Goal: Task Accomplishment & Management: Manage account settings

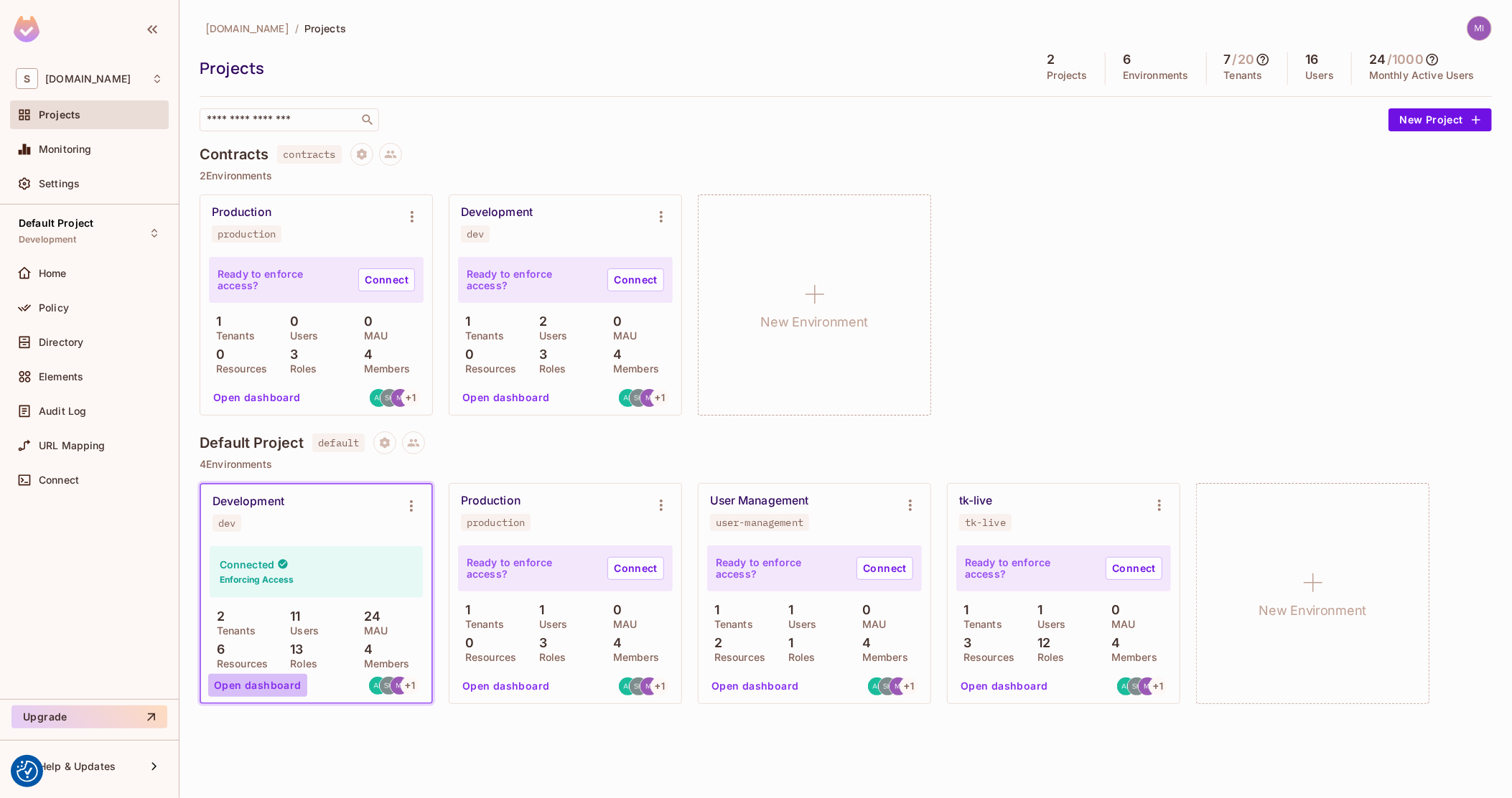
click at [280, 683] on button "Open dashboard" at bounding box center [257, 685] width 99 height 23
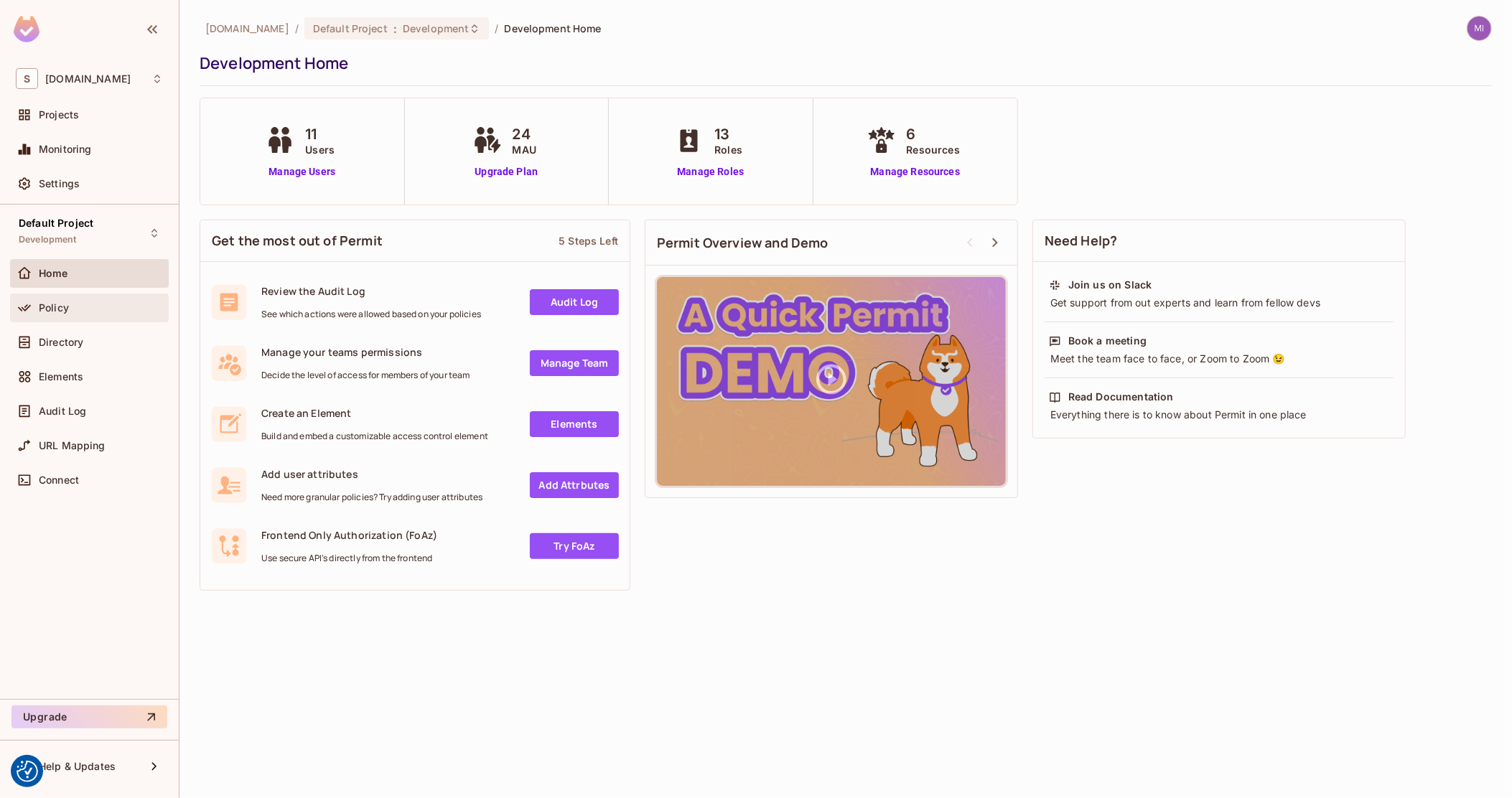
click at [120, 302] on div "Policy" at bounding box center [100, 307] width 124 height 12
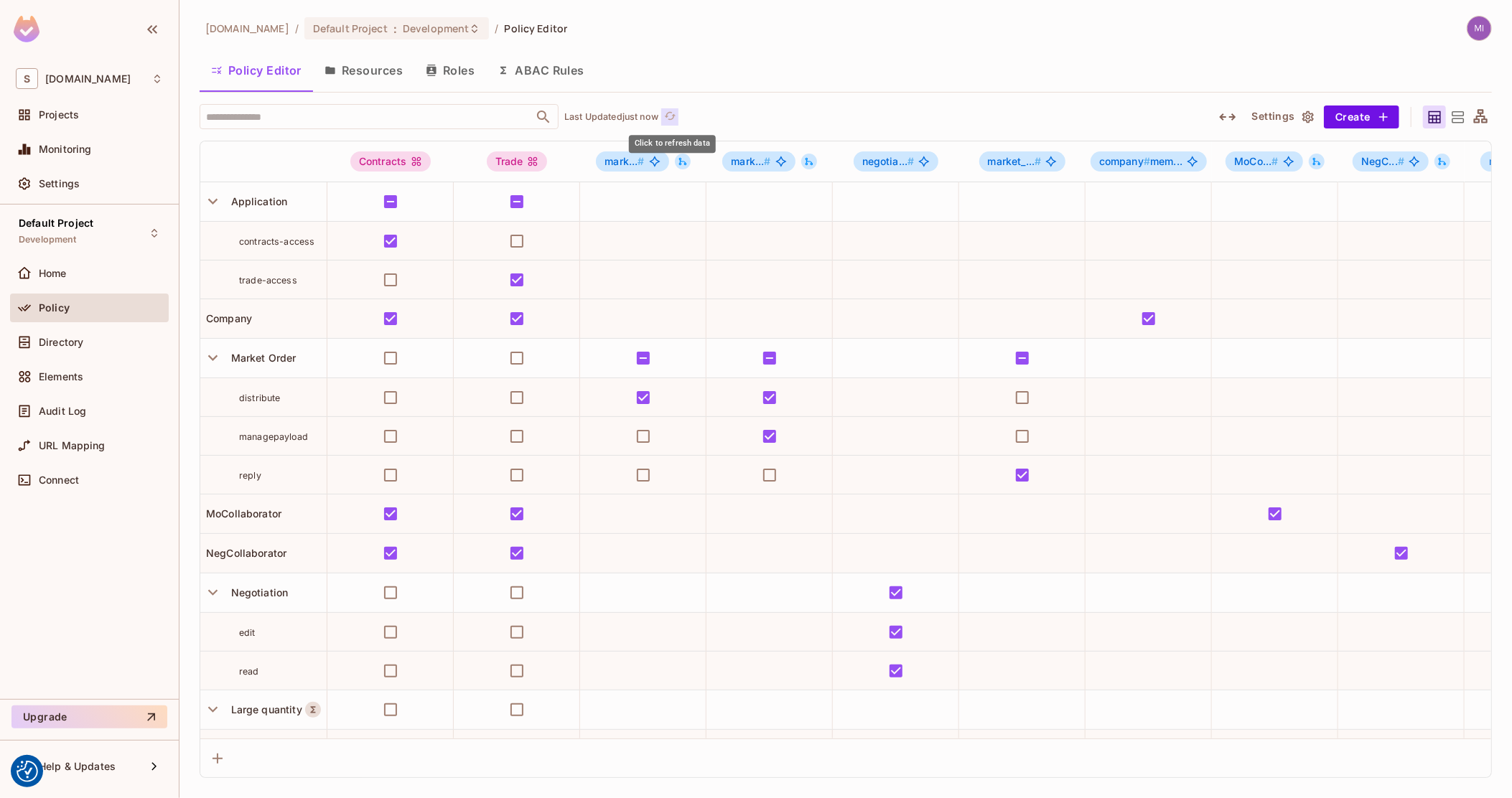
click at [669, 109] on icon "refresh" at bounding box center [670, 115] width 12 height 12
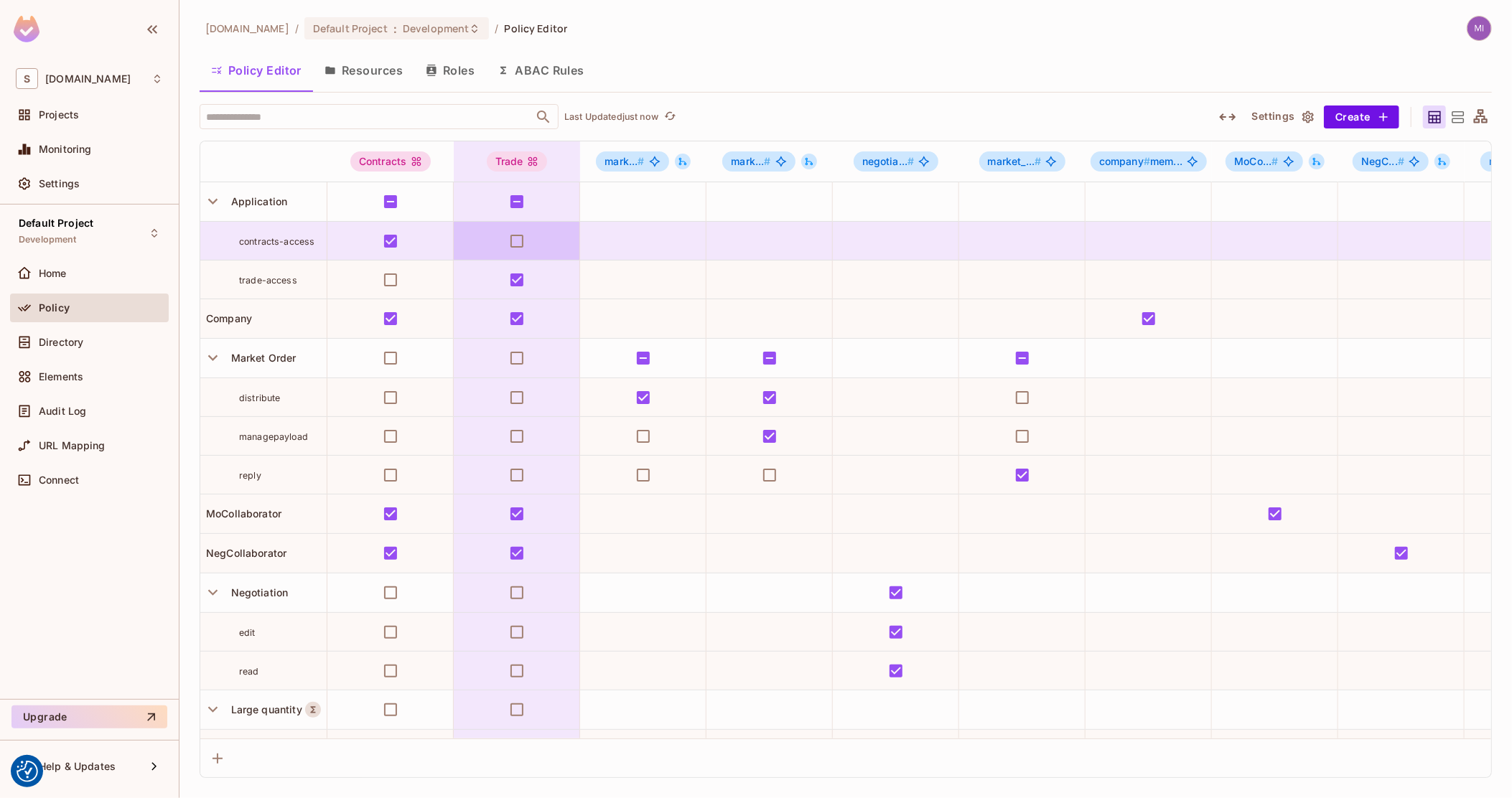
scroll to position [0, 779]
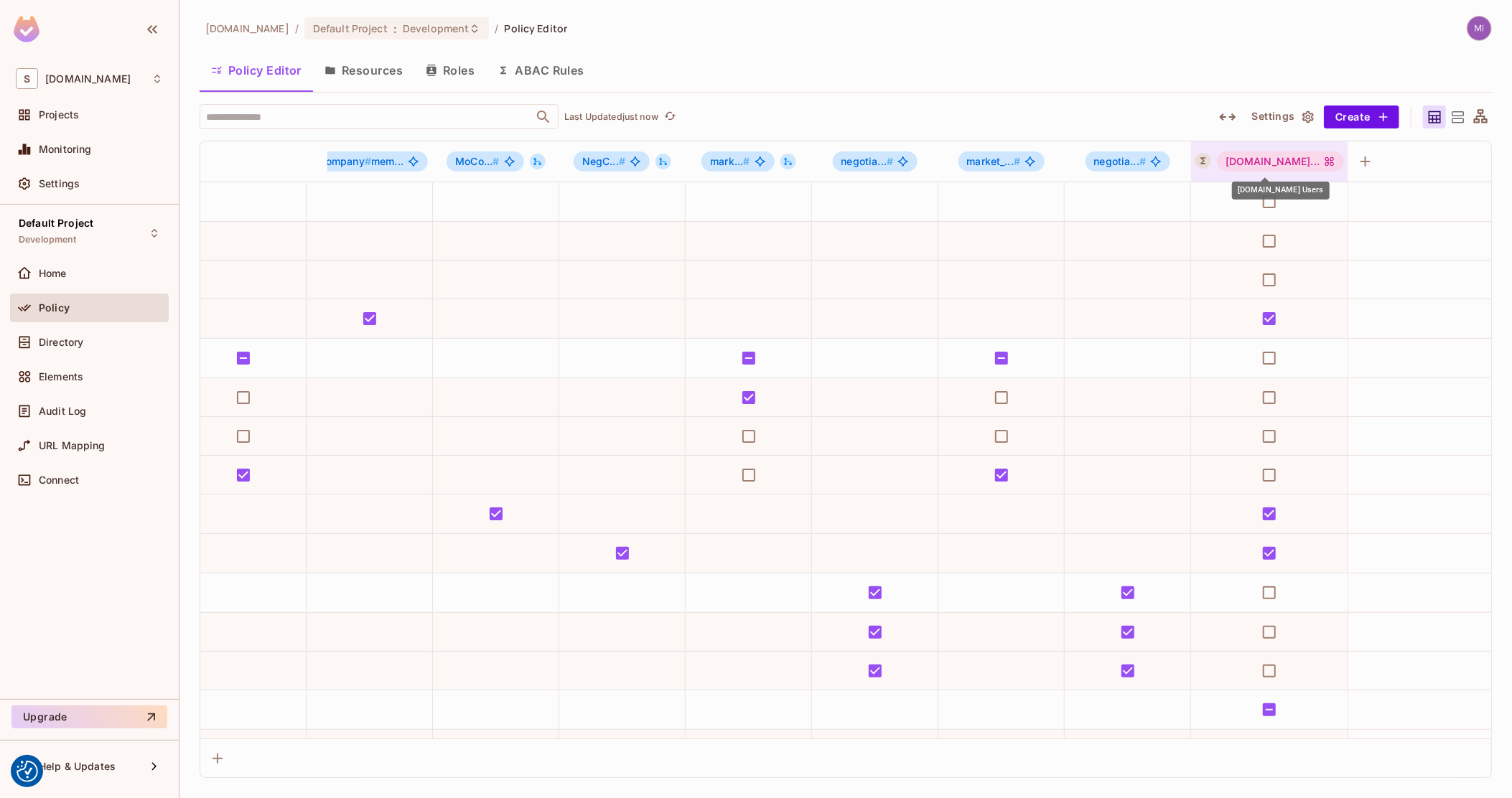
click at [1273, 163] on div "[DOMAIN_NAME]..." at bounding box center [1280, 161] width 127 height 20
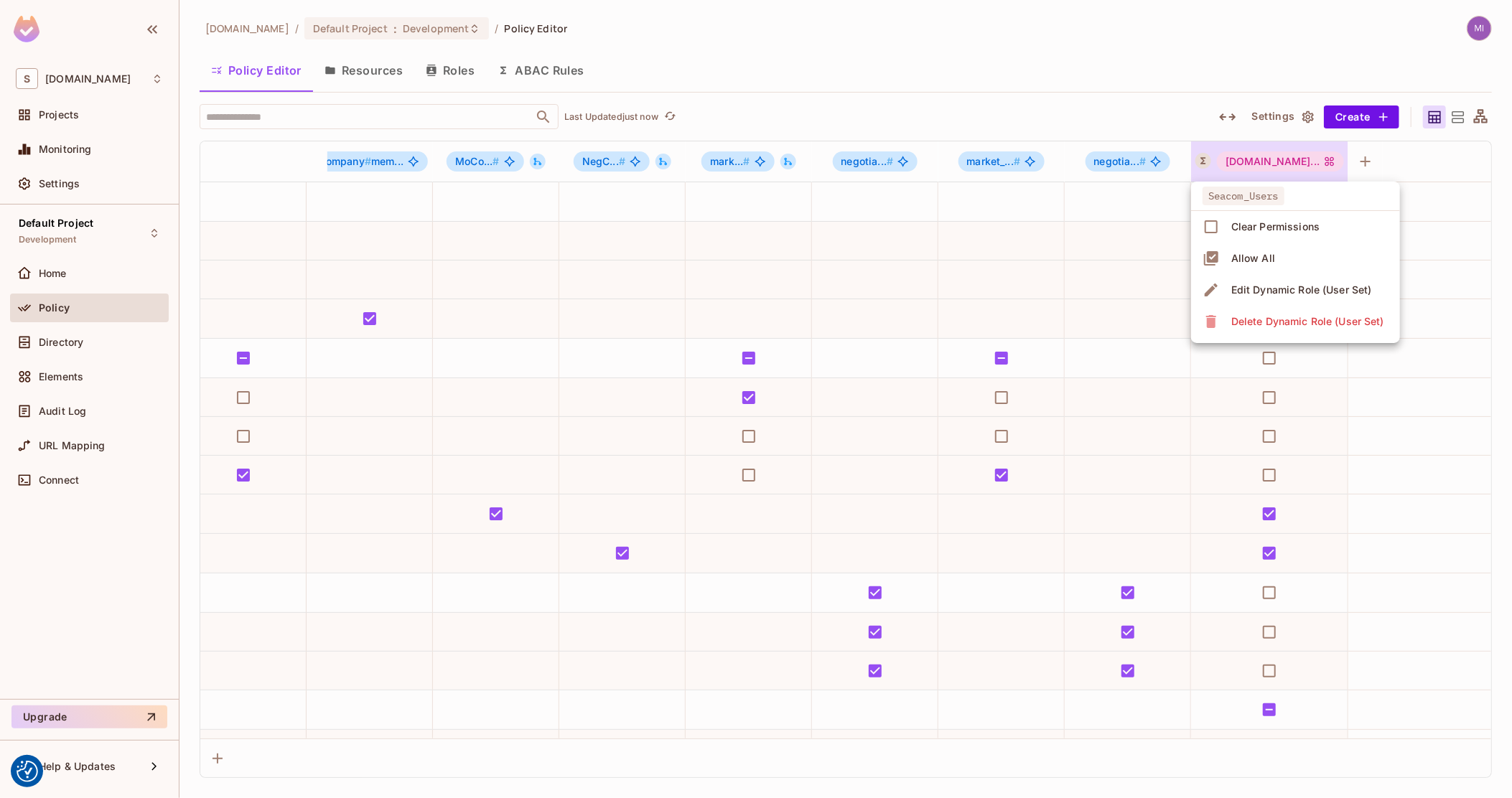
click at [1261, 295] on div "Edit Dynamic Role (User Set)" at bounding box center [1301, 290] width 141 height 15
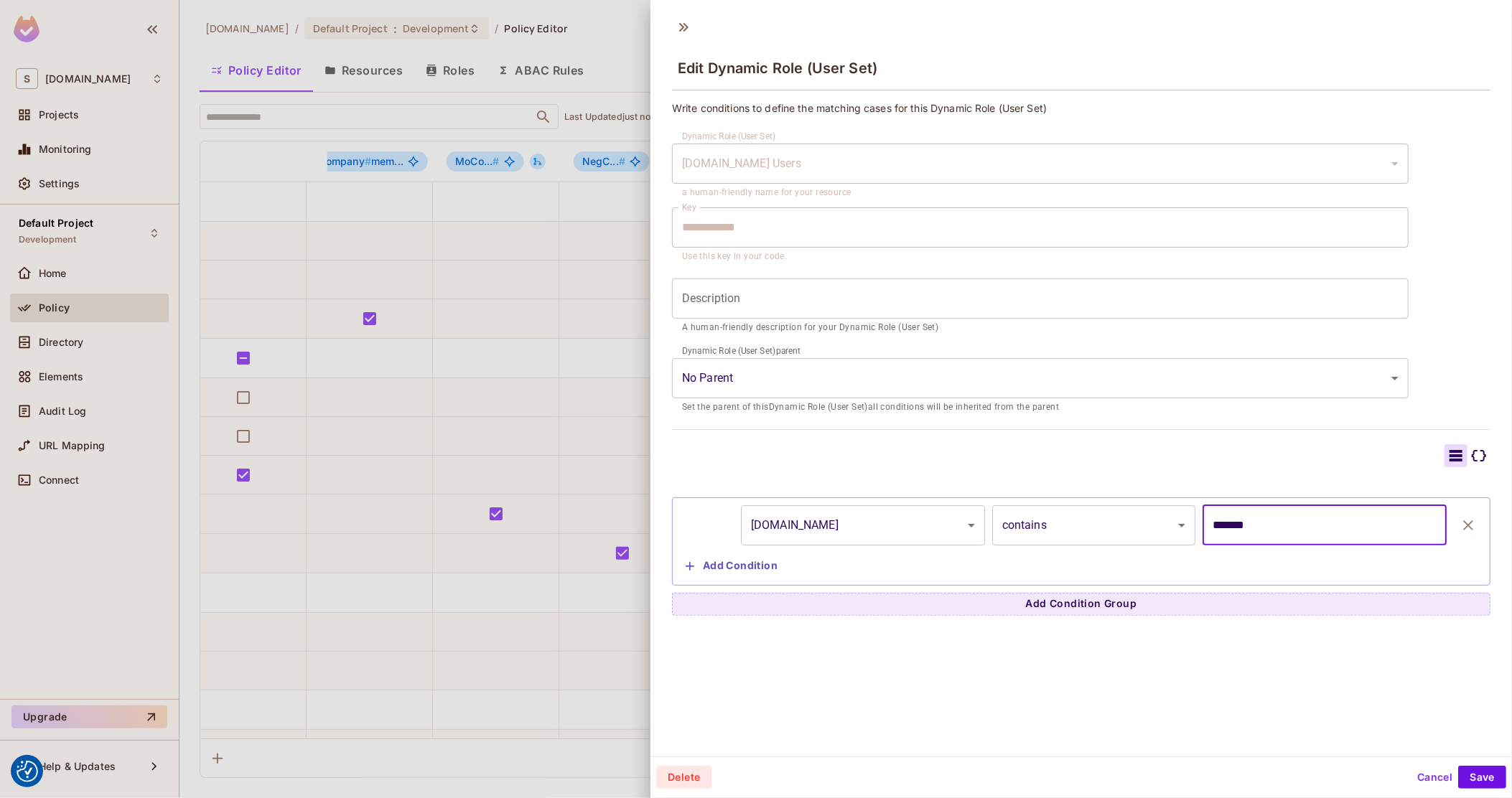
drag, startPoint x: 1249, startPoint y: 526, endPoint x: 1234, endPoint y: 526, distance: 15.0
click at [1234, 526] on input "*******" at bounding box center [1325, 525] width 245 height 40
type input "******"
click at [1474, 786] on button "Save" at bounding box center [1482, 777] width 48 height 23
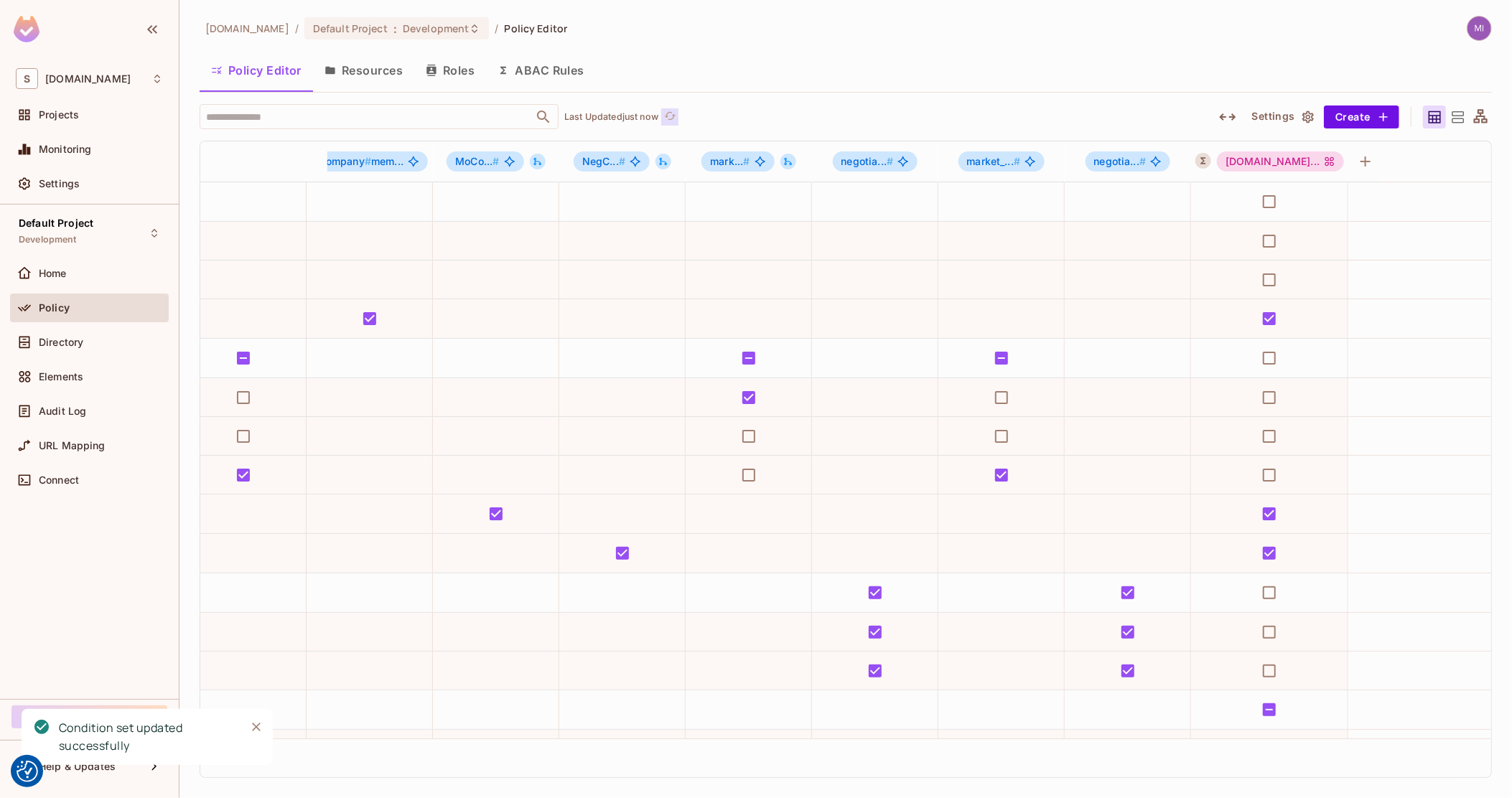
click at [676, 113] on icon "refresh" at bounding box center [670, 115] width 12 height 12
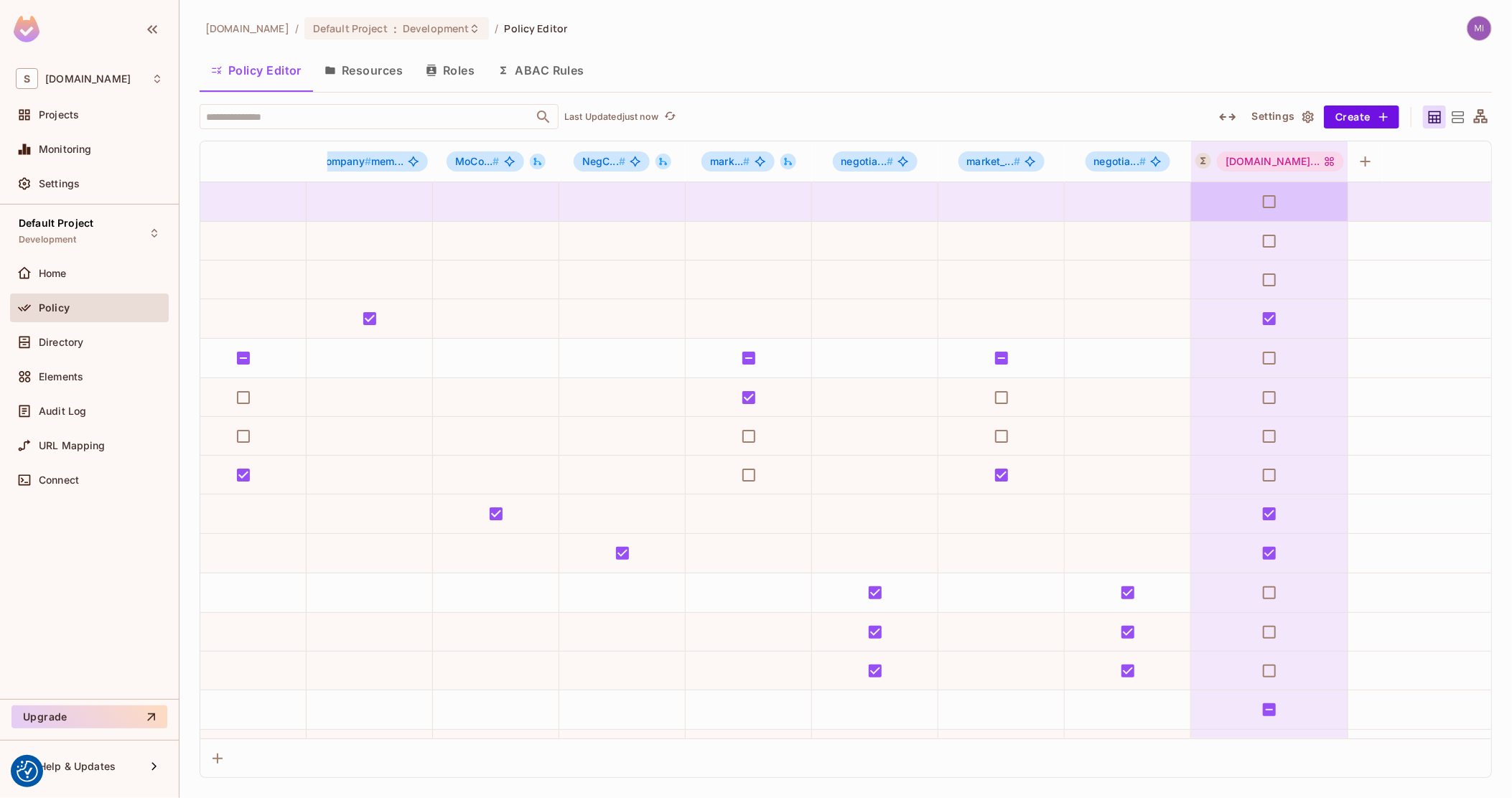
click at [1324, 157] on icon "Sea.com Users" at bounding box center [1330, 161] width 12 height 12
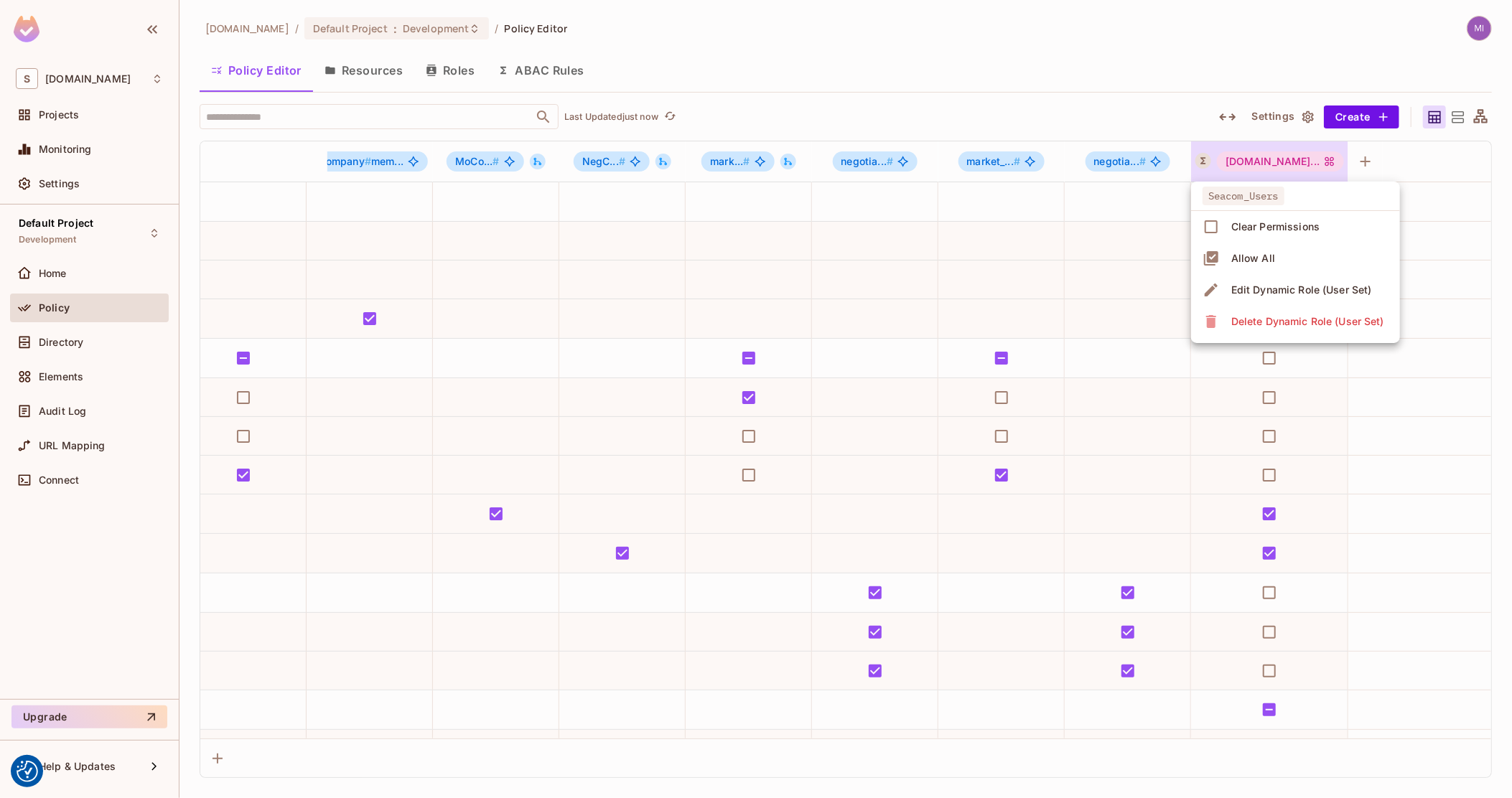
click at [1282, 294] on div "Edit Dynamic Role (User Set)" at bounding box center [1301, 290] width 141 height 15
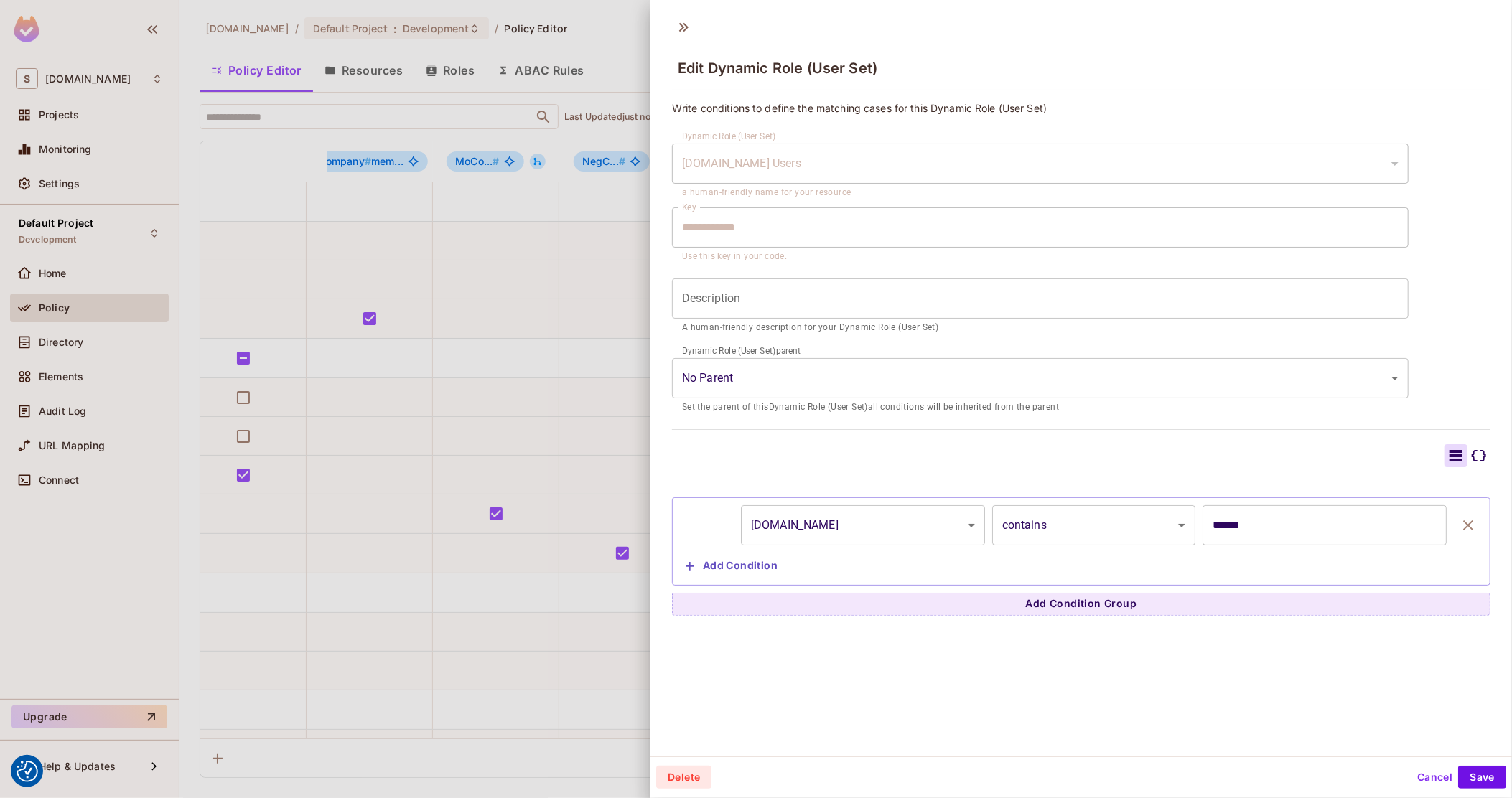
click at [1415, 777] on button "Cancel" at bounding box center [1434, 777] width 47 height 23
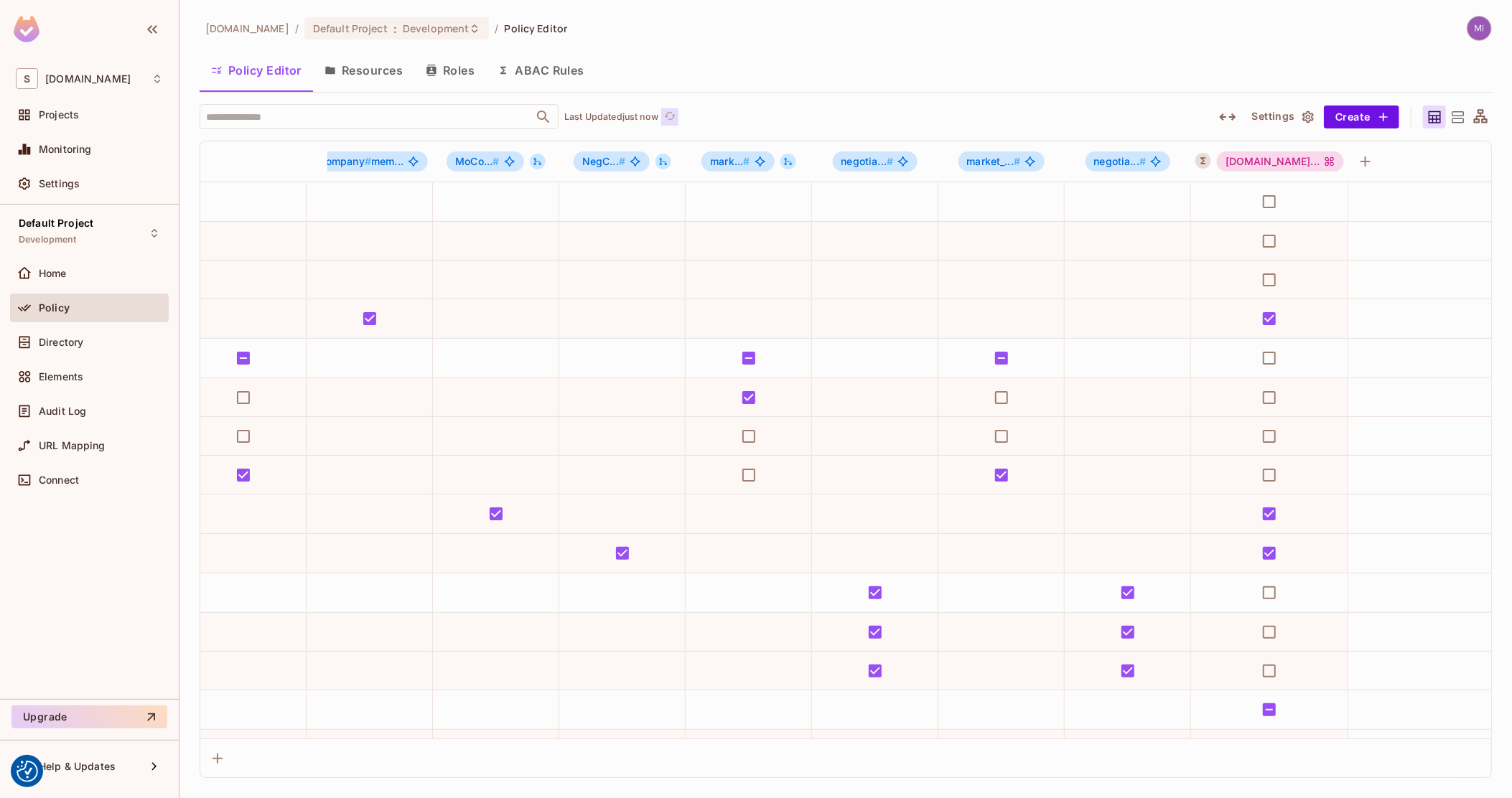
click at [672, 116] on icon "refresh" at bounding box center [670, 115] width 12 height 12
click at [1326, 160] on icon "Sea.com Users" at bounding box center [1330, 161] width 9 height 9
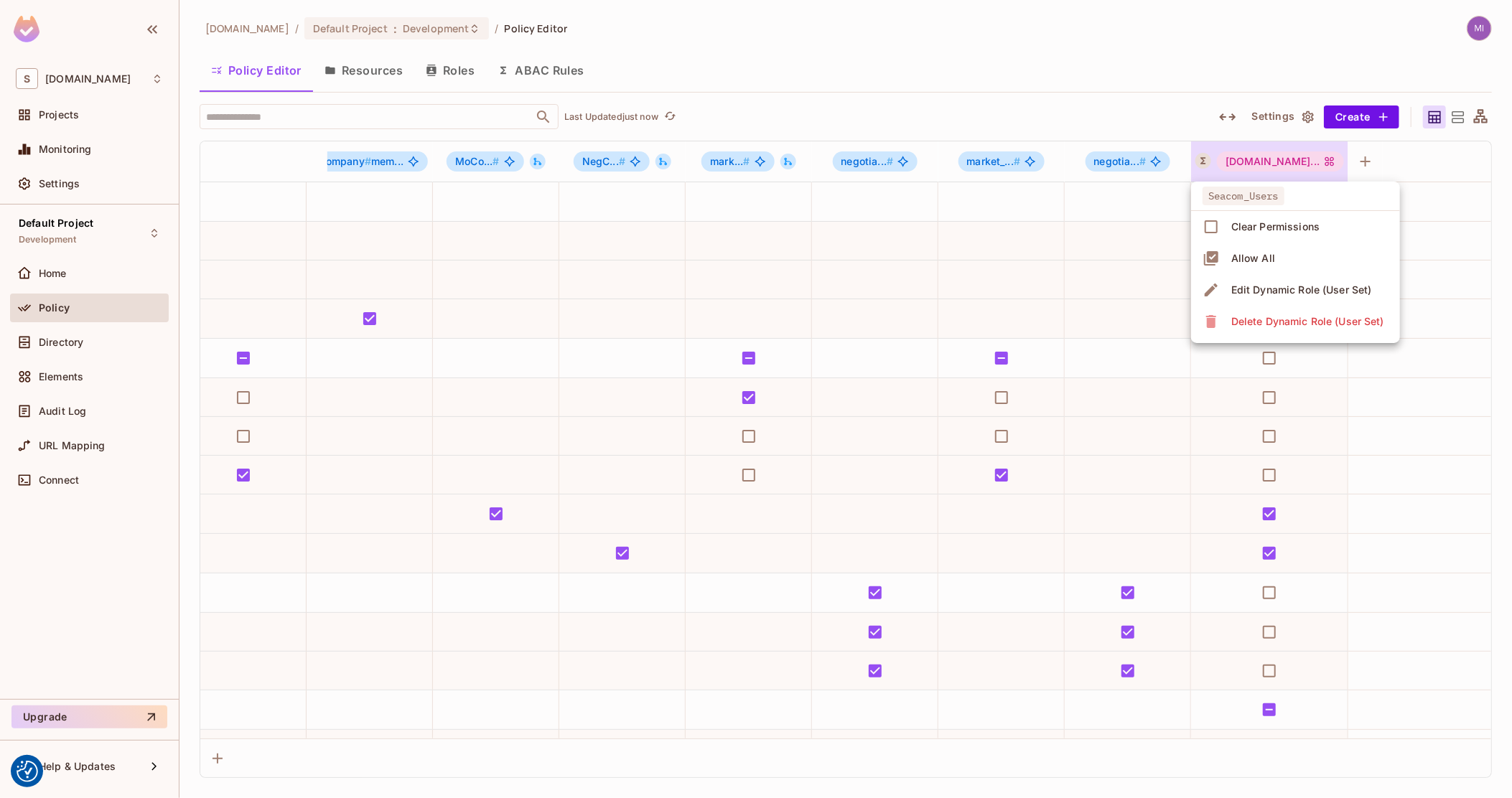
click at [1269, 288] on div "Edit Dynamic Role (User Set)" at bounding box center [1301, 290] width 141 height 15
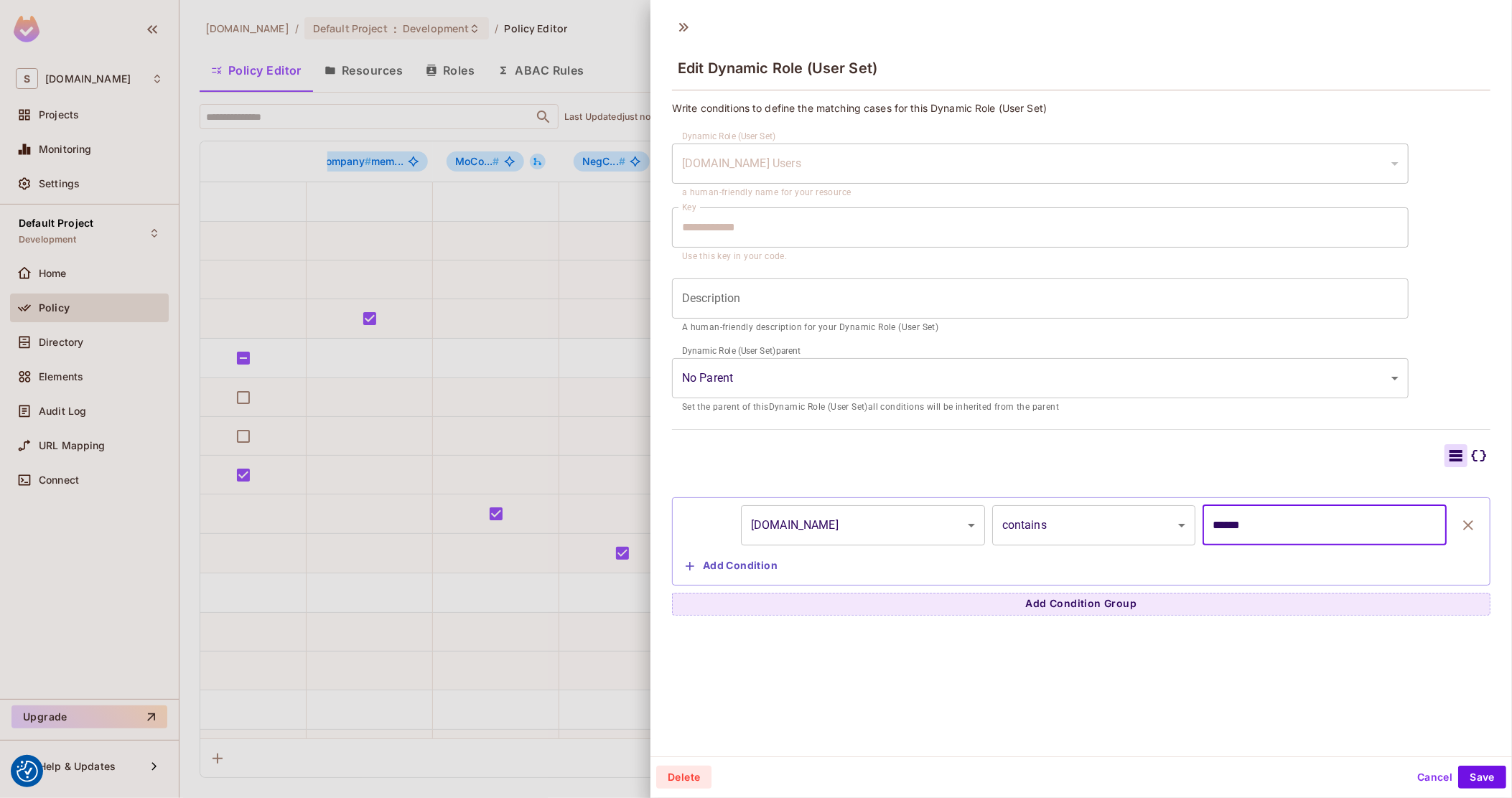
click at [1241, 523] on input "******" at bounding box center [1325, 525] width 245 height 40
type input "*******"
click at [1466, 775] on button "Save" at bounding box center [1482, 777] width 48 height 23
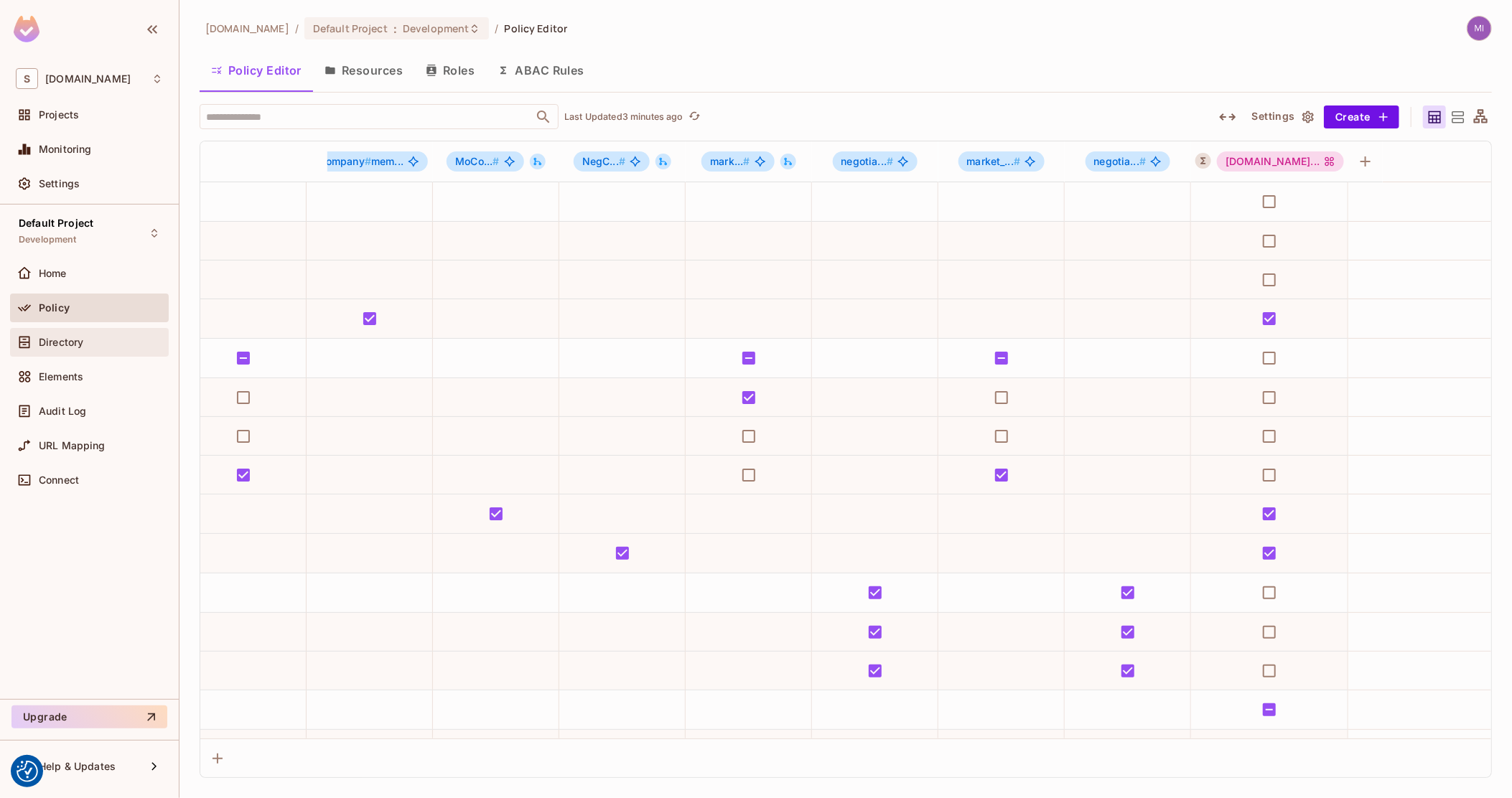
click at [97, 348] on div "Directory" at bounding box center [89, 342] width 147 height 17
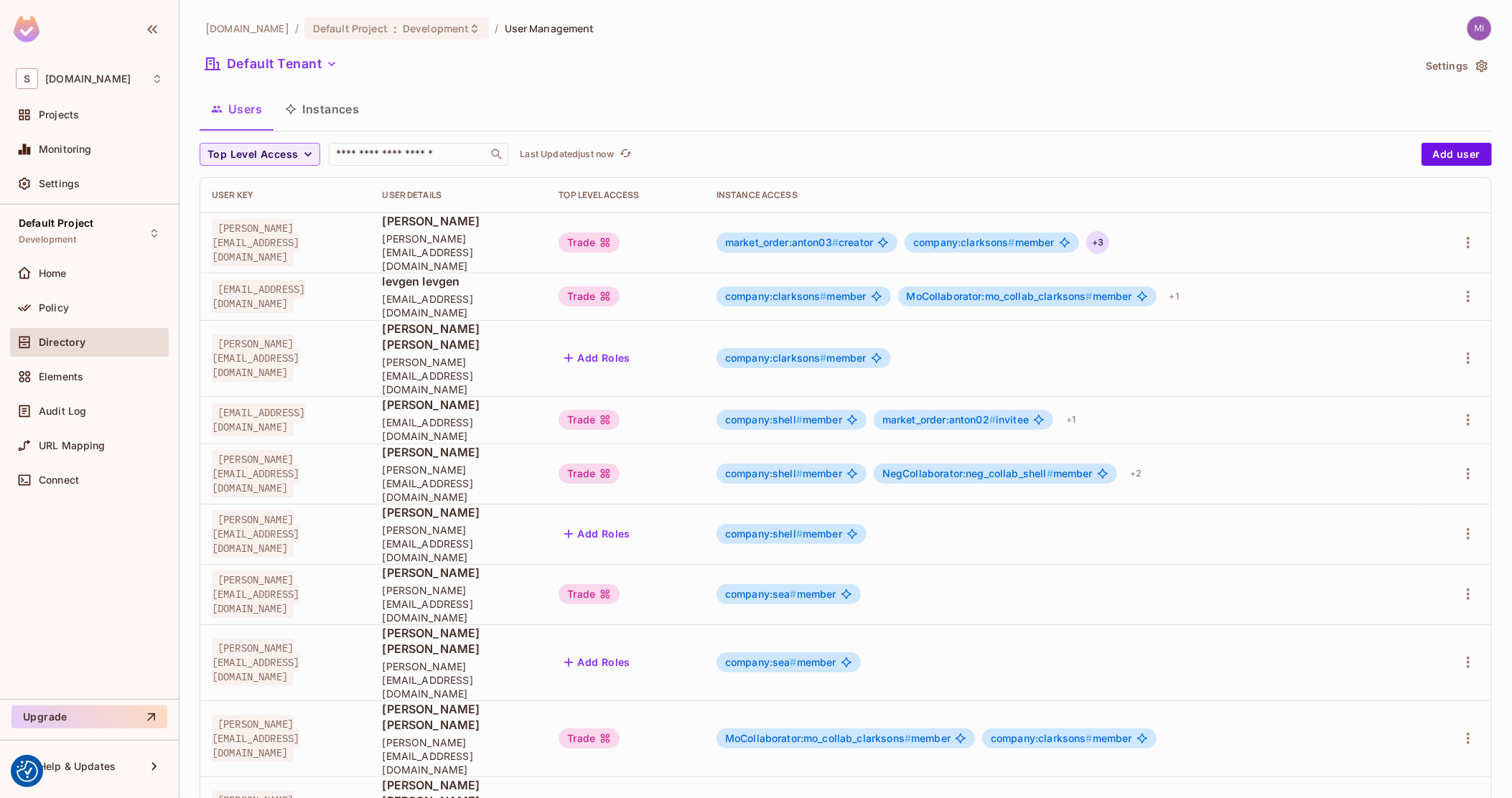
click at [1110, 241] on div "+ 3" at bounding box center [1097, 242] width 23 height 23
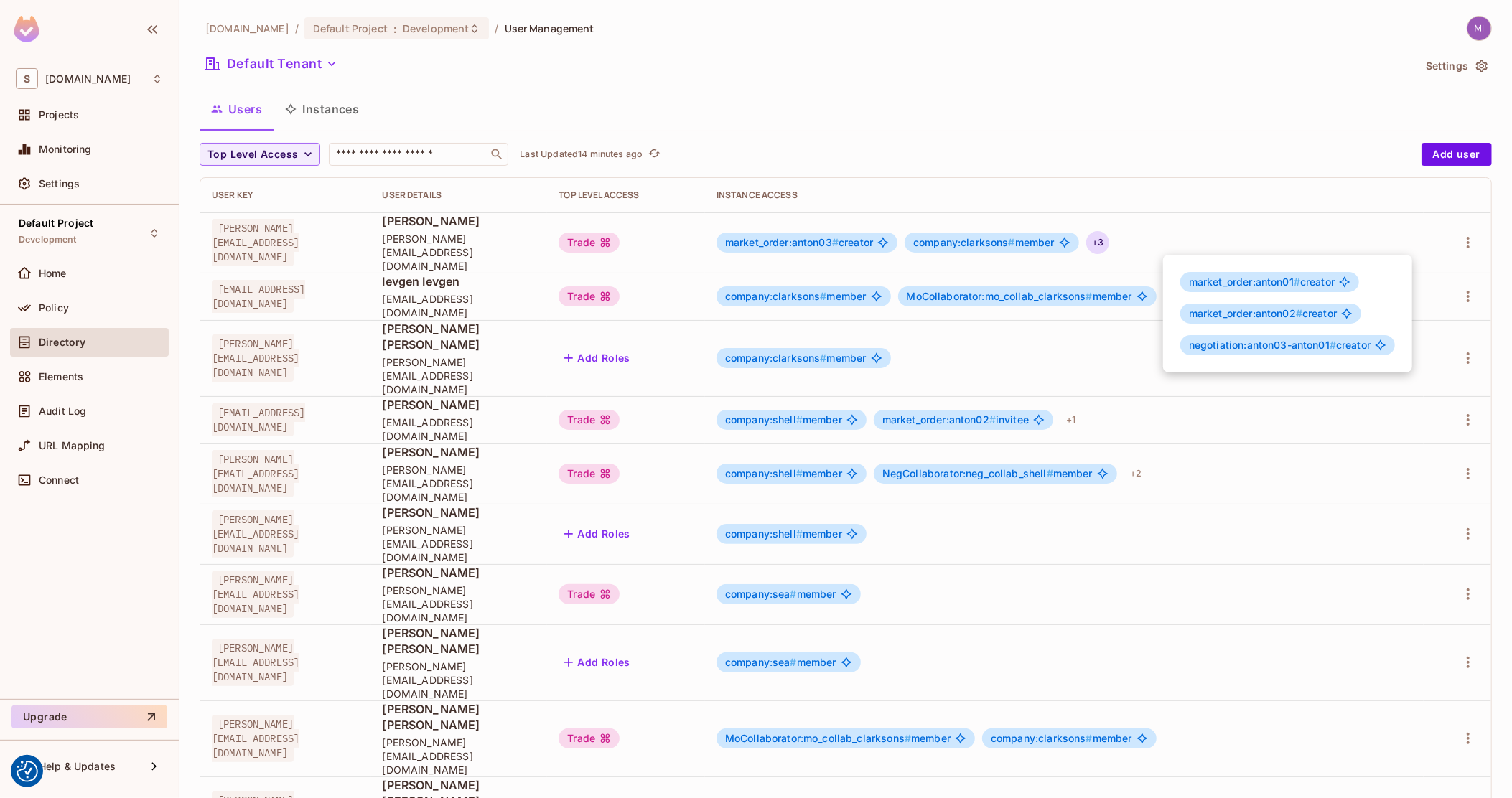
click at [435, 508] on div at bounding box center [756, 399] width 1512 height 798
